Goal: Find specific page/section: Find specific page/section

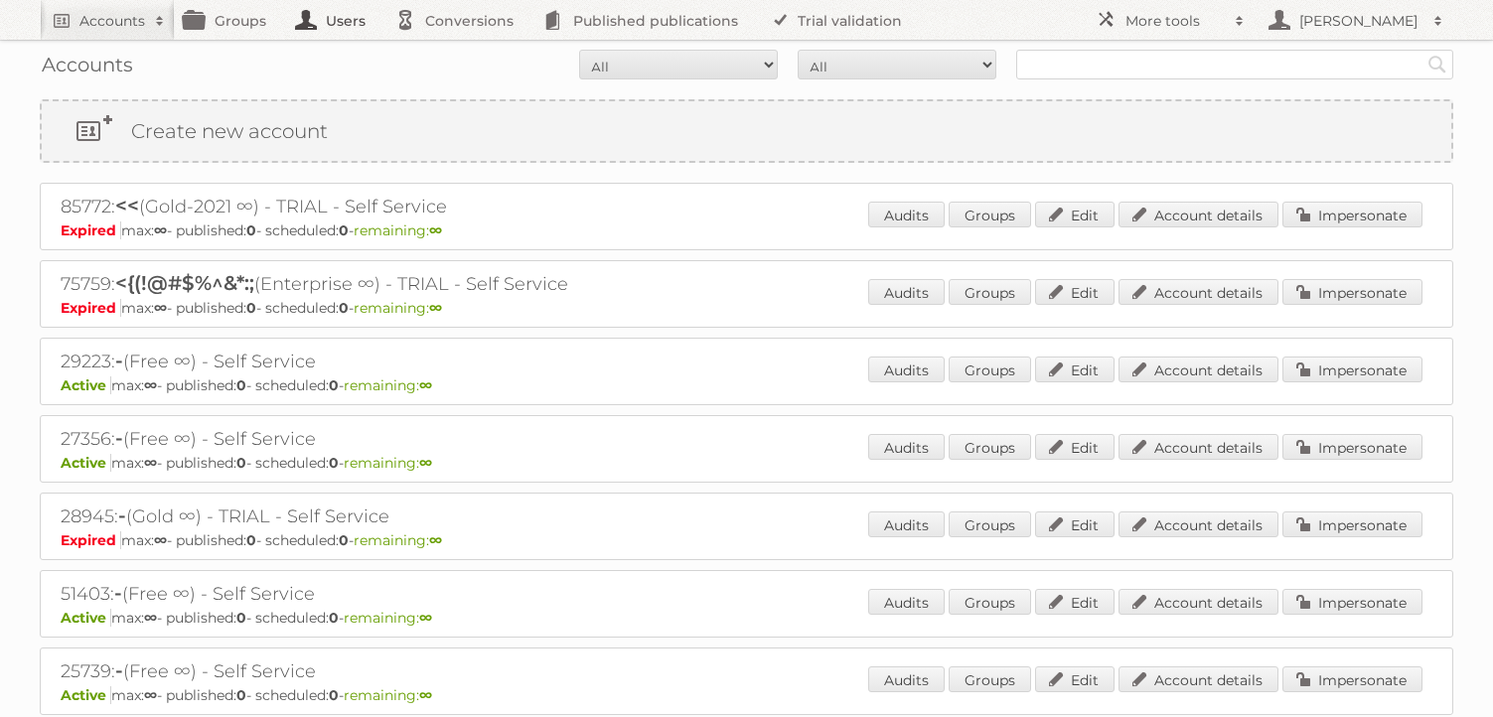
click at [338, 20] on link "Users" at bounding box center [335, 20] width 99 height 40
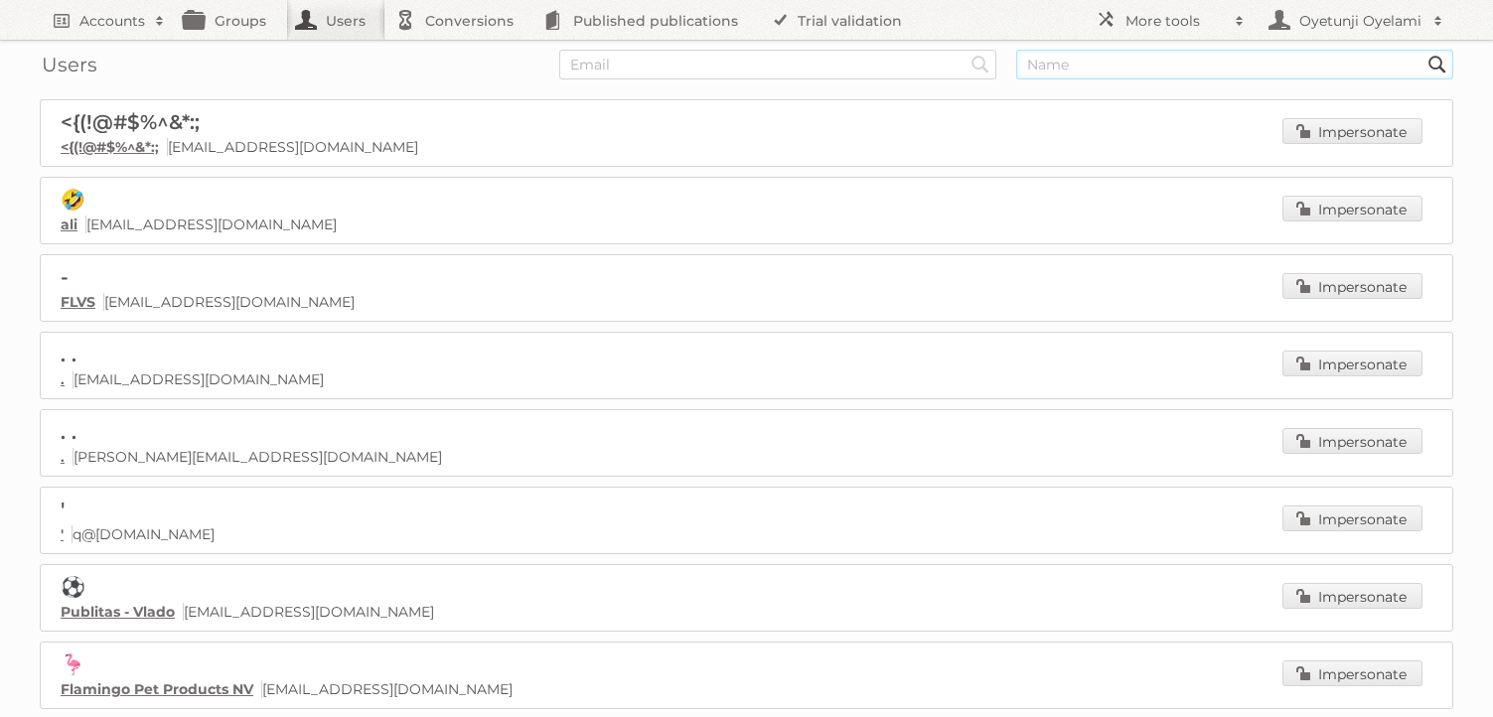
click at [1088, 69] on input "text" at bounding box center [1234, 65] width 437 height 30
type input "toby"
click at [966, 50] on input "Search" at bounding box center [981, 65] width 30 height 30
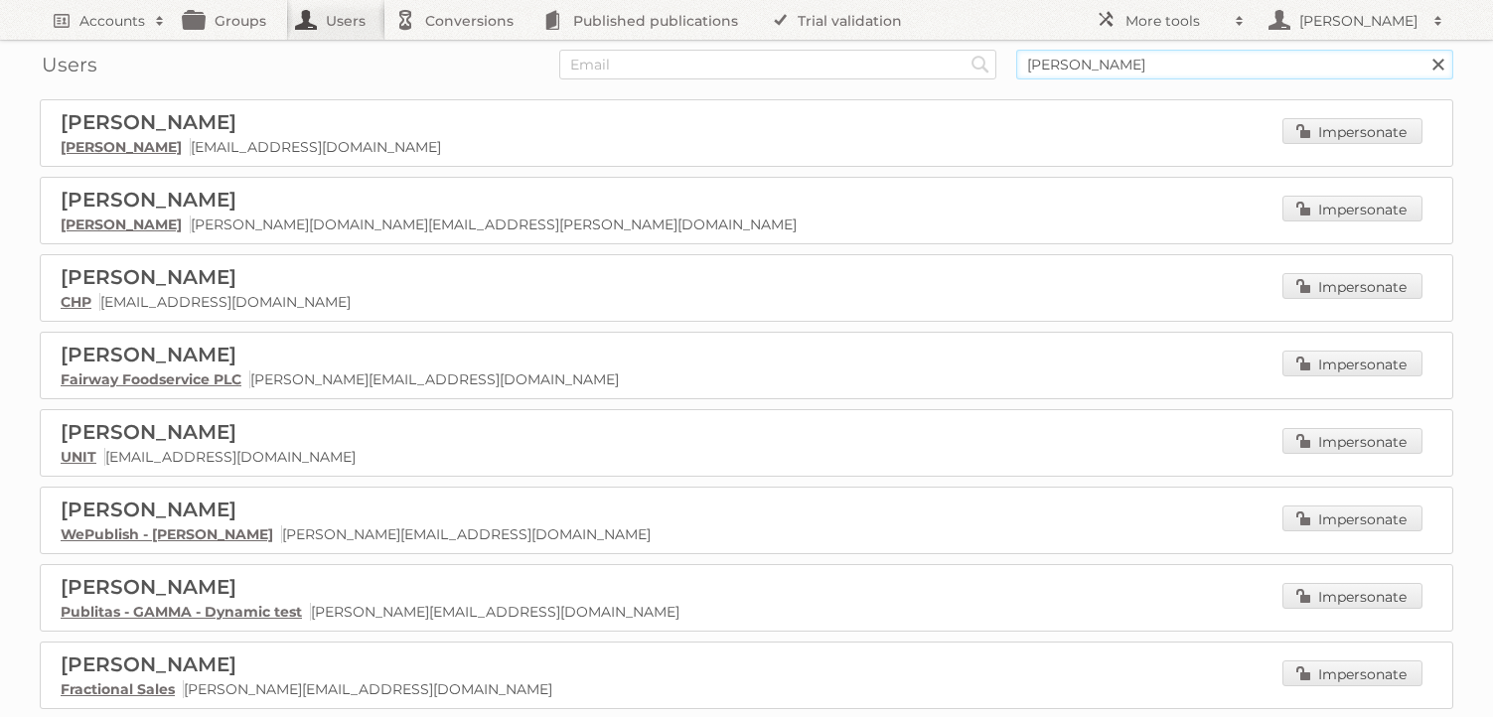
click at [1139, 65] on input "[PERSON_NAME]" at bounding box center [1234, 65] width 437 height 30
type input "t"
type input "harm"
click at [966, 50] on input "Search" at bounding box center [981, 65] width 30 height 30
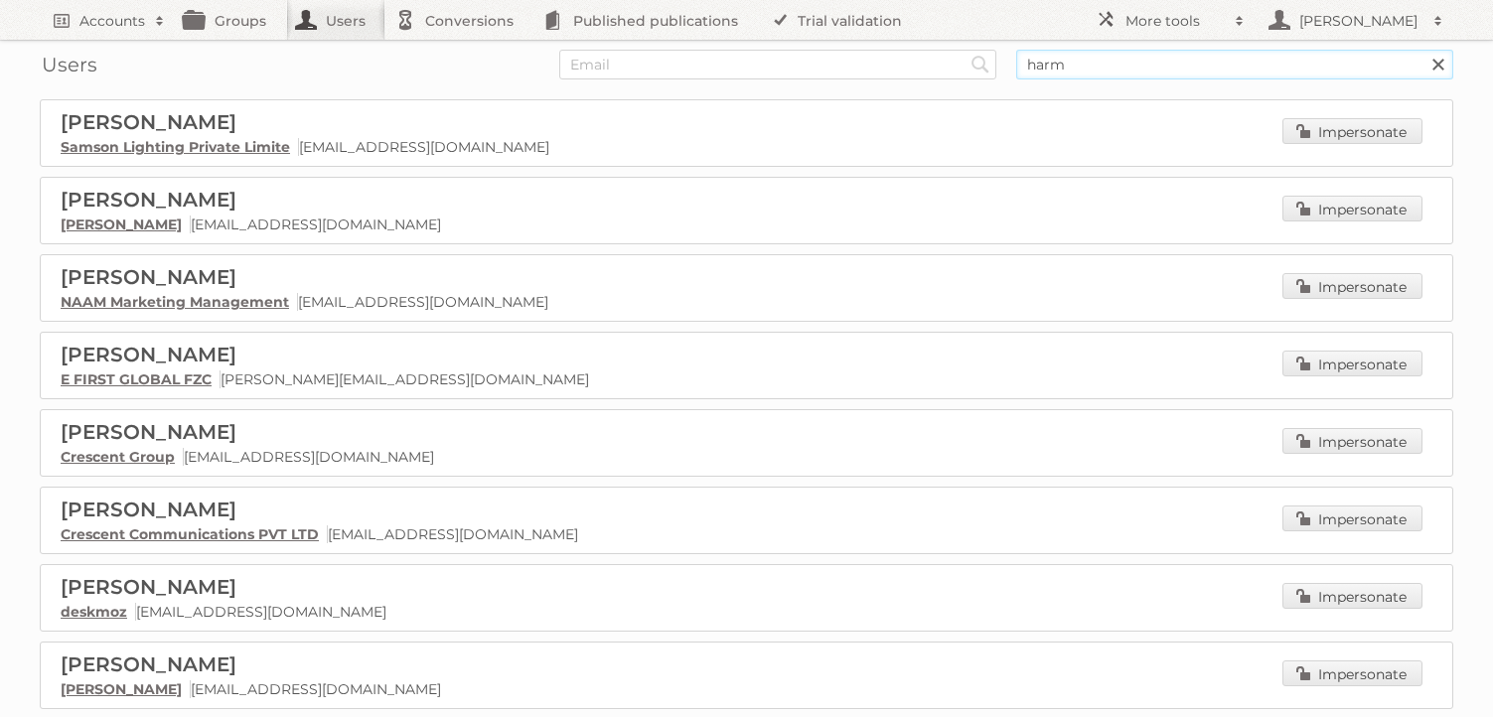
click at [1092, 70] on input "harm" at bounding box center [1234, 65] width 437 height 30
type input "h"
type input "adam"
click at [966, 50] on input "Search" at bounding box center [981, 65] width 30 height 30
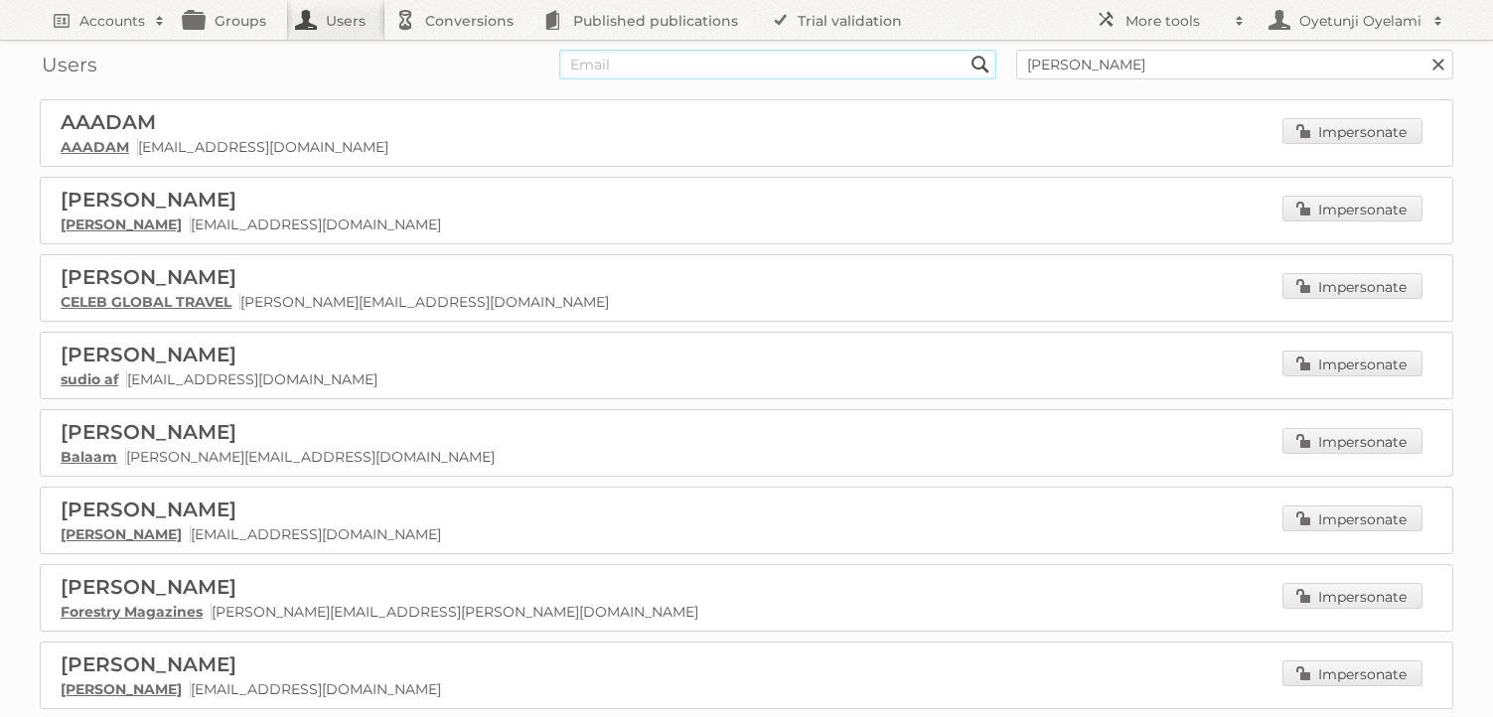
click at [722, 65] on input "text" at bounding box center [777, 65] width 437 height 30
click at [1096, 67] on input "[PERSON_NAME]" at bounding box center [1234, 65] width 437 height 30
type input "a"
click at [885, 63] on input "text" at bounding box center [777, 65] width 437 height 30
type input "[EMAIL_ADDRESS][DOMAIN_NAME]"
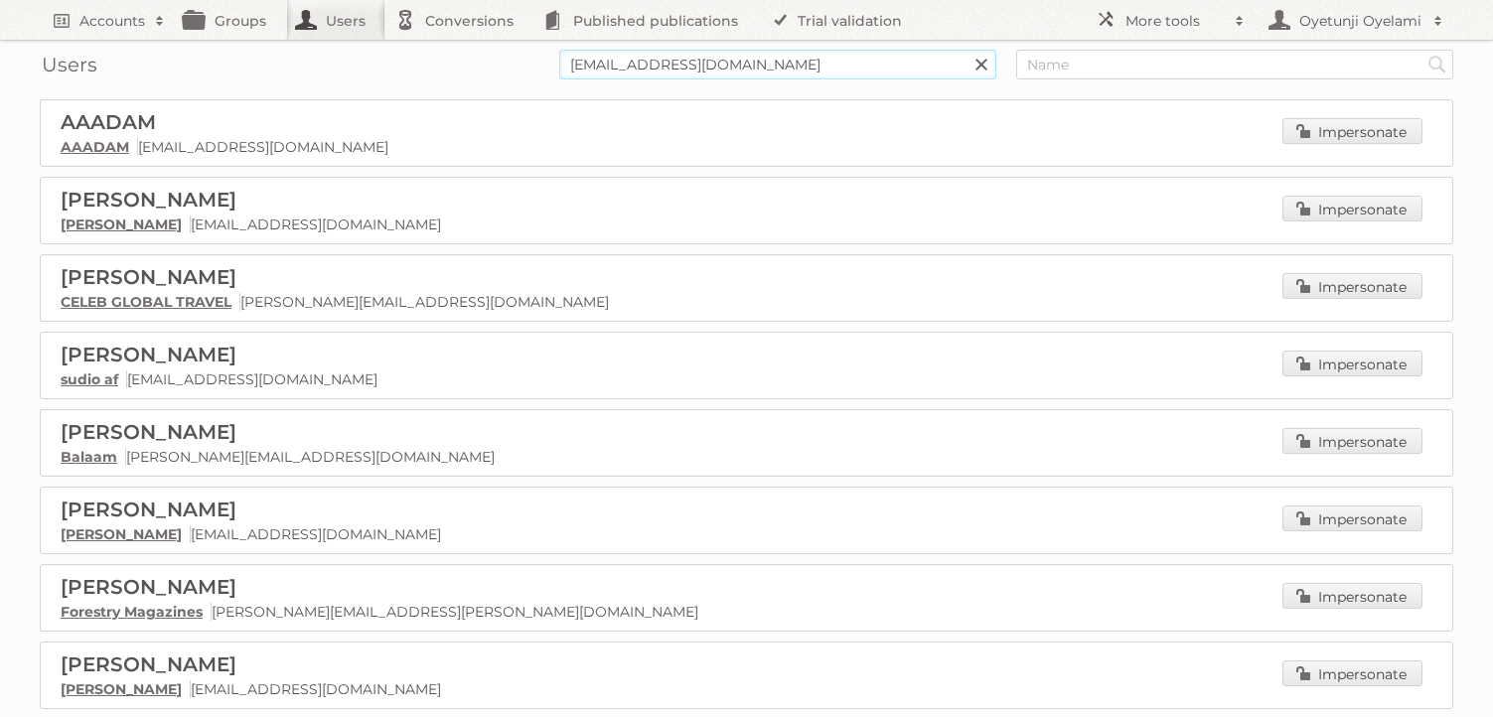
click at [966, 50] on input "Search" at bounding box center [981, 65] width 30 height 30
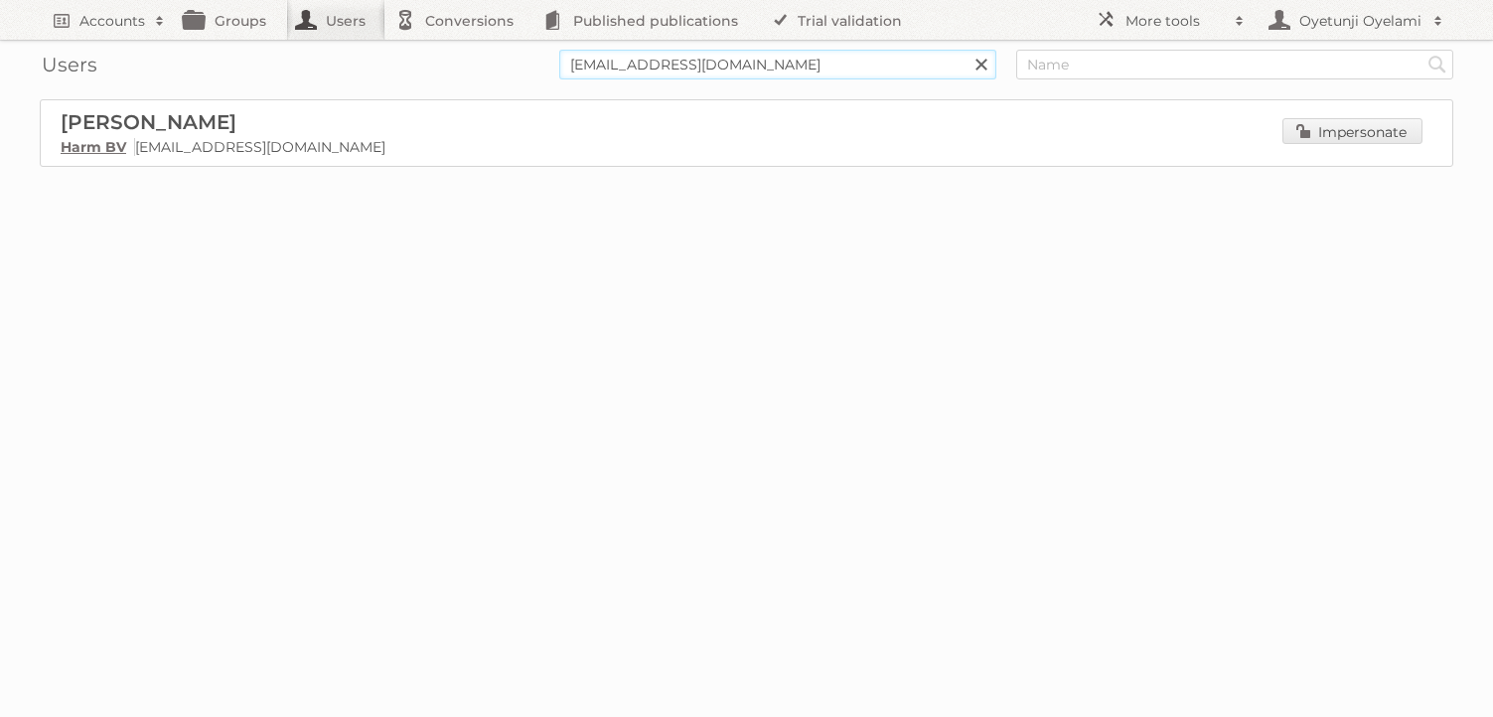
click at [857, 69] on input "harm@publitas.com" at bounding box center [777, 65] width 437 height 30
type input "h"
type input "toby@publitas.com"
click at [966, 50] on input "Search" at bounding box center [981, 65] width 30 height 30
click at [172, 153] on link "WePublish - Toby Nijboer" at bounding box center [167, 147] width 213 height 18
